Goal: Task Accomplishment & Management: Manage account settings

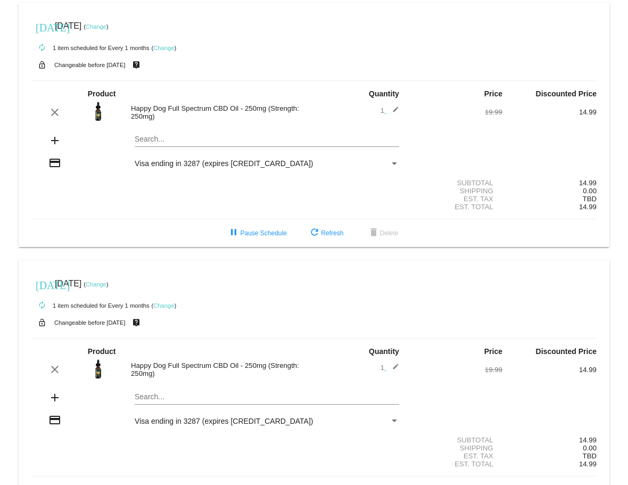
scroll to position [262, 0]
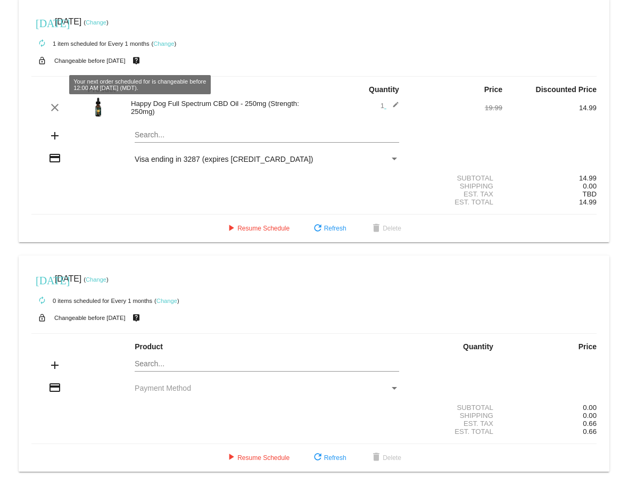
click at [157, 44] on link "Change" at bounding box center [163, 43] width 21 height 6
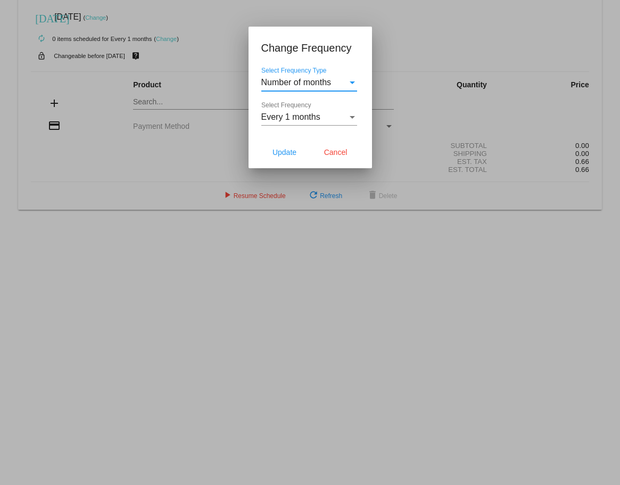
click at [277, 111] on div "Every 1 months Select Frequency" at bounding box center [309, 114] width 96 height 24
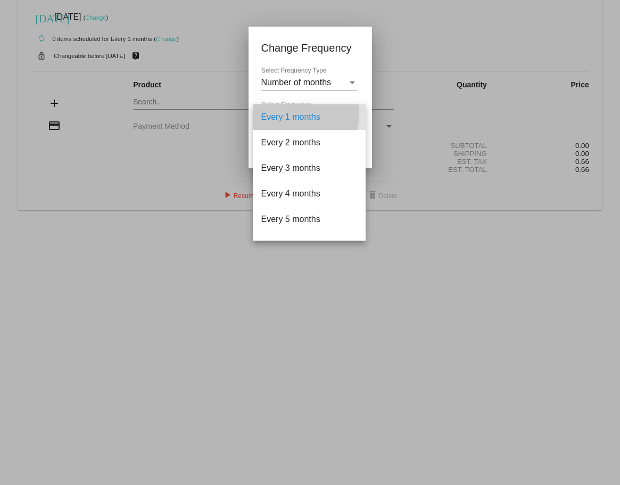
click at [272, 112] on span "Every 1 months" at bounding box center [309, 117] width 96 height 26
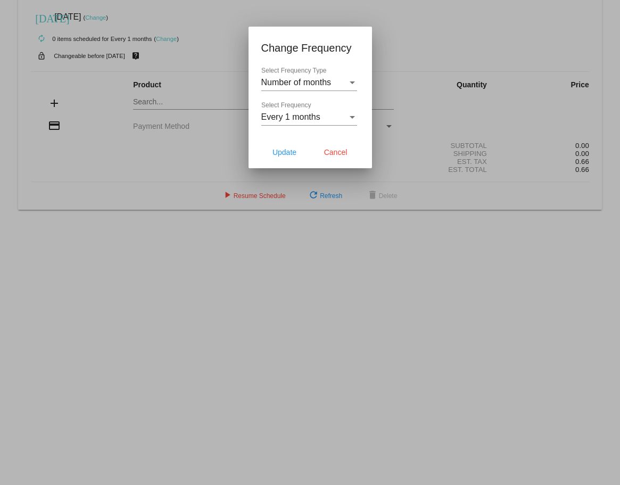
click at [300, 89] on div "Number of months Select Frequency Type" at bounding box center [309, 79] width 96 height 24
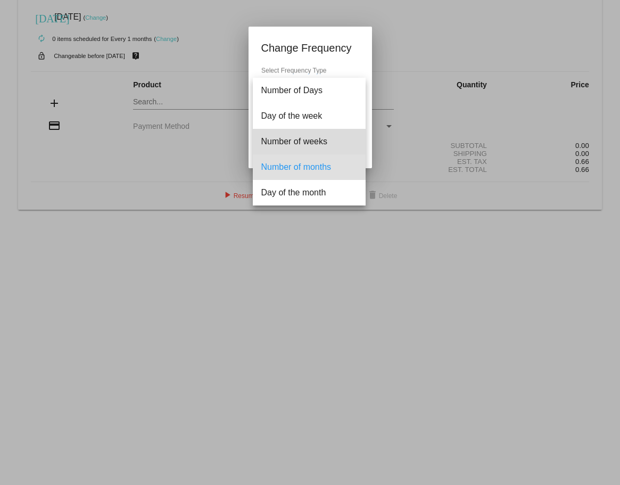
click at [302, 137] on span "Number of weeks" at bounding box center [309, 142] width 96 height 26
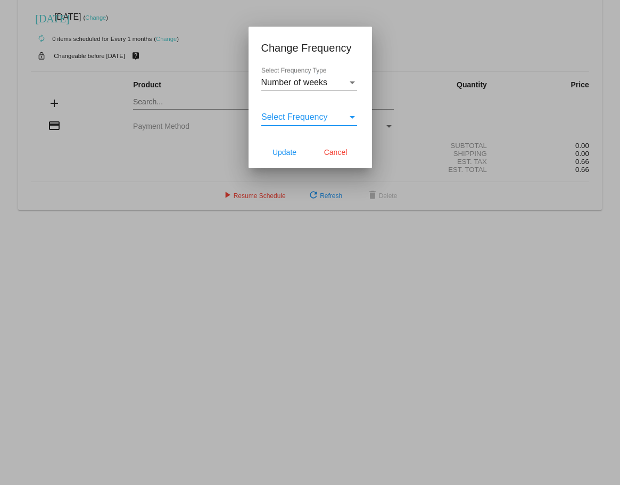
click at [309, 118] on span "Select Frequency" at bounding box center [294, 116] width 67 height 9
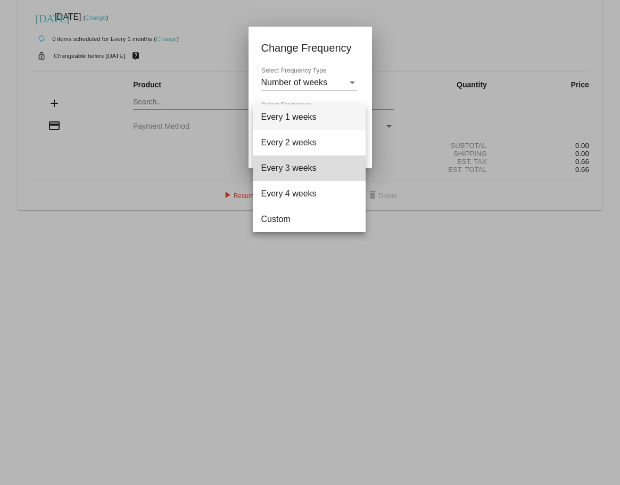
click at [301, 165] on span "Every 3 weeks" at bounding box center [309, 168] width 96 height 26
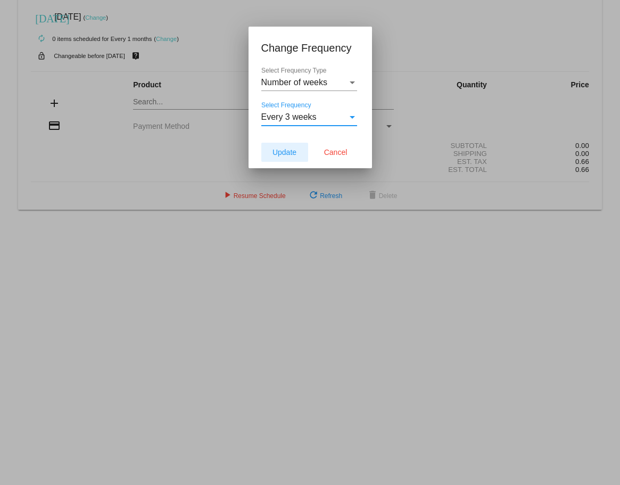
click at [273, 158] on button "Update" at bounding box center [284, 152] width 47 height 19
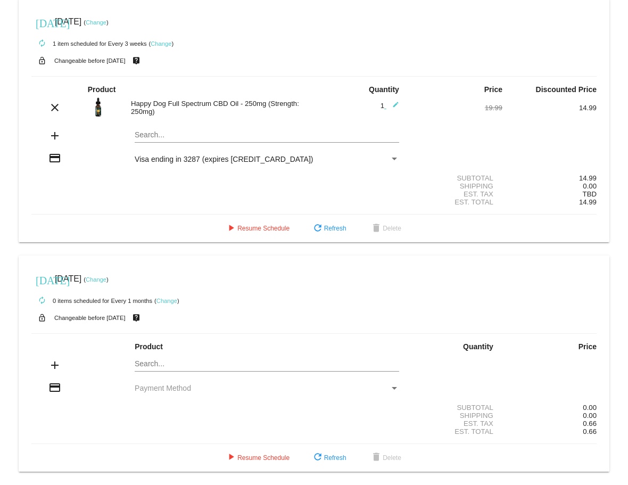
click at [106, 24] on link "Change" at bounding box center [96, 22] width 21 height 6
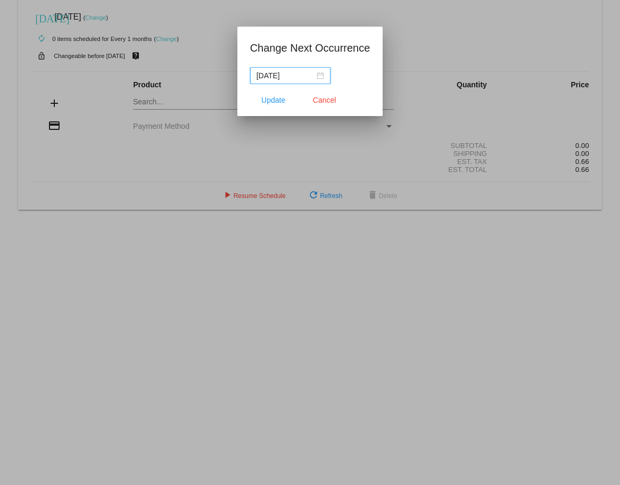
click at [319, 79] on div "[DATE]" at bounding box center [291, 76] width 68 height 12
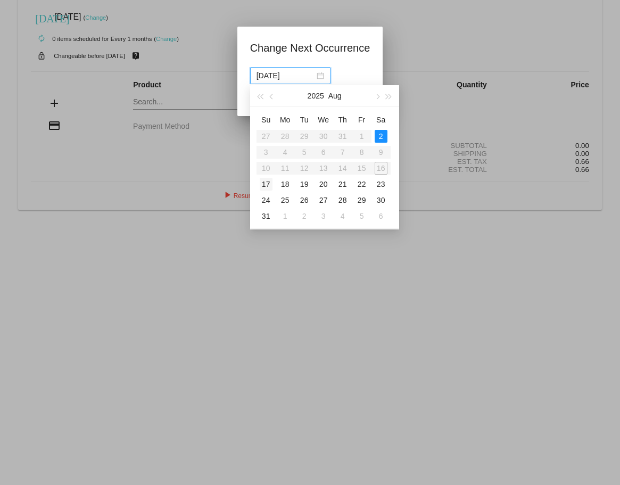
click at [266, 183] on div "17" at bounding box center [266, 184] width 13 height 13
type input "[DATE]"
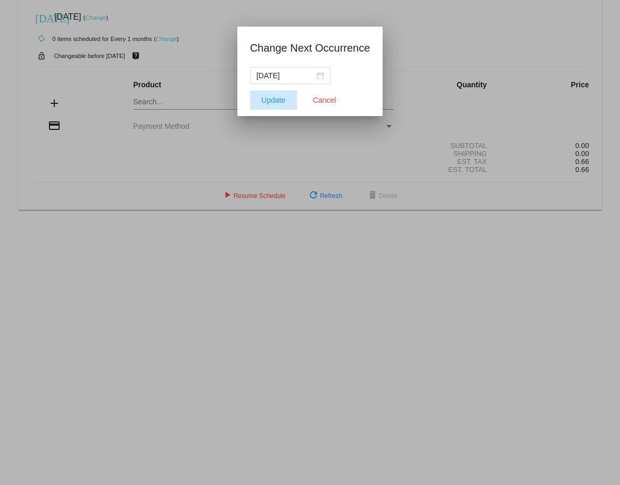
click at [282, 106] on button "Update" at bounding box center [273, 99] width 47 height 19
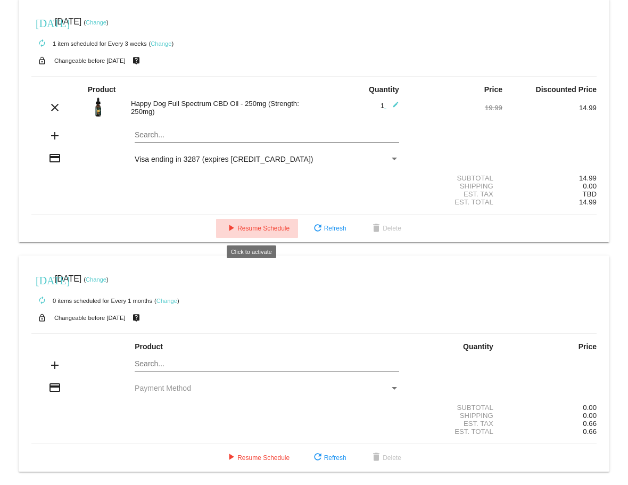
click at [258, 226] on span "play_arrow Resume Schedule" at bounding box center [257, 228] width 65 height 7
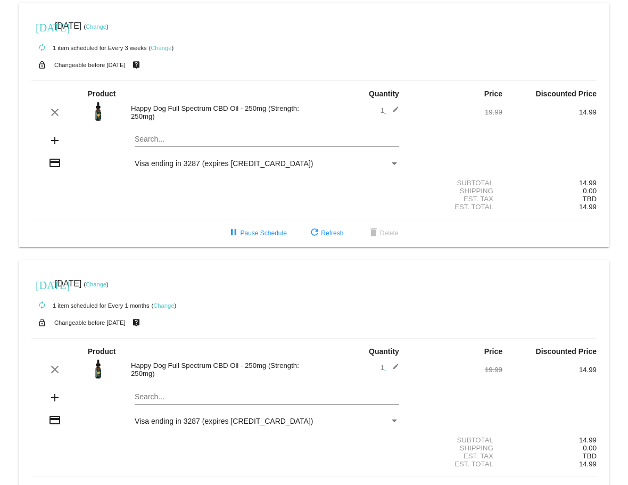
scroll to position [262, 0]
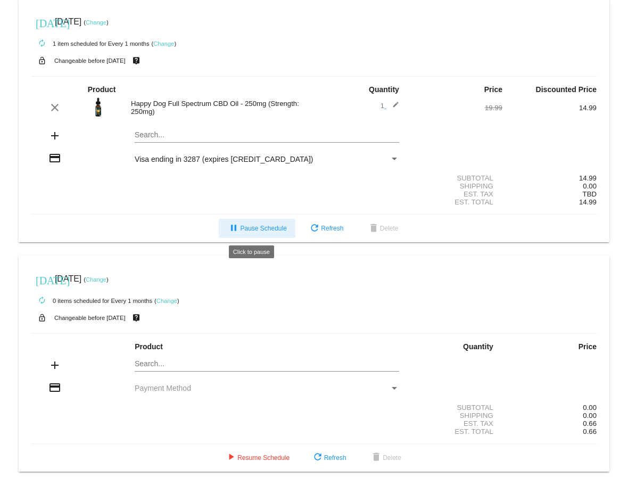
click at [250, 228] on span "pause Pause Schedule" at bounding box center [256, 228] width 59 height 7
